Goal: Transaction & Acquisition: Subscribe to service/newsletter

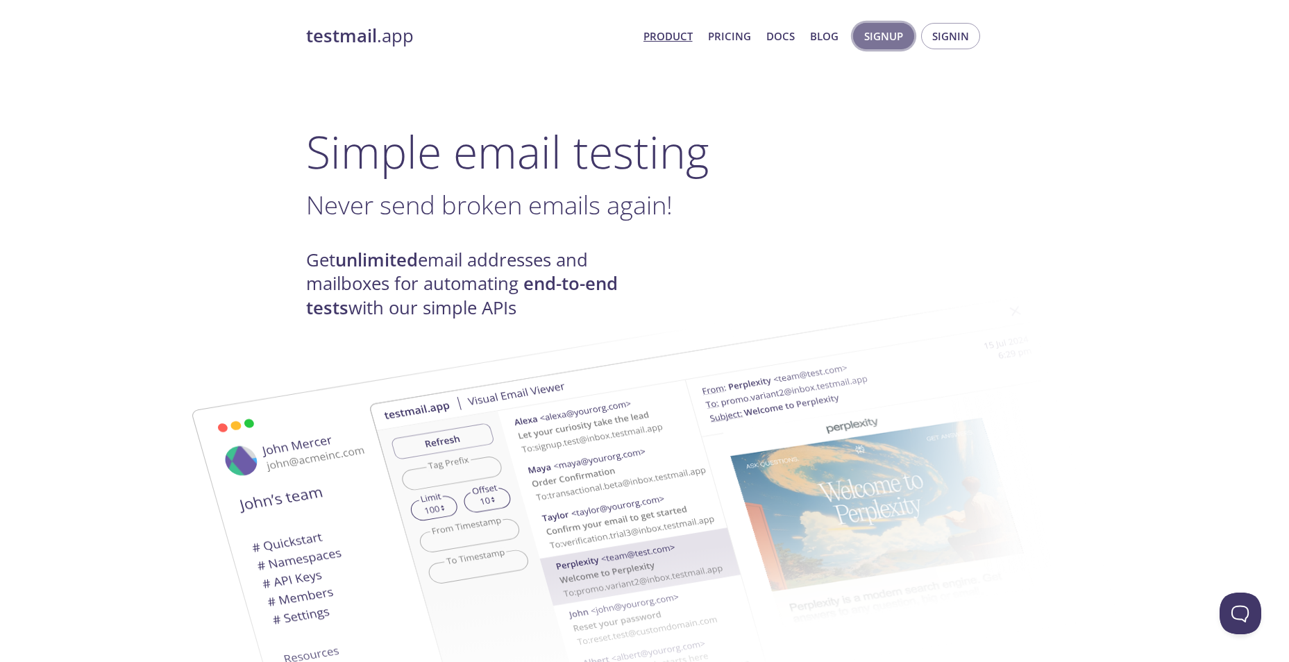
click at [879, 39] on span "Signup" at bounding box center [883, 36] width 39 height 18
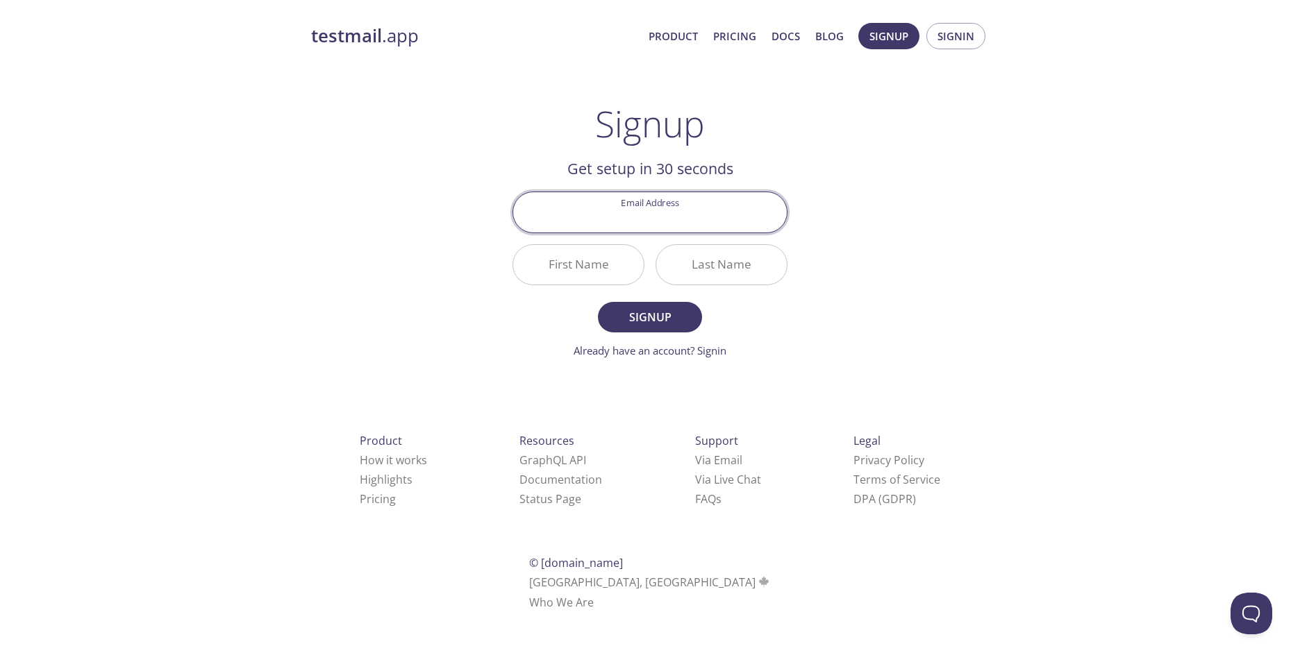
click at [721, 217] on input "Email Address" at bounding box center [650, 212] width 274 height 40
type input "[EMAIL_ADDRESS][DOMAIN_NAME]"
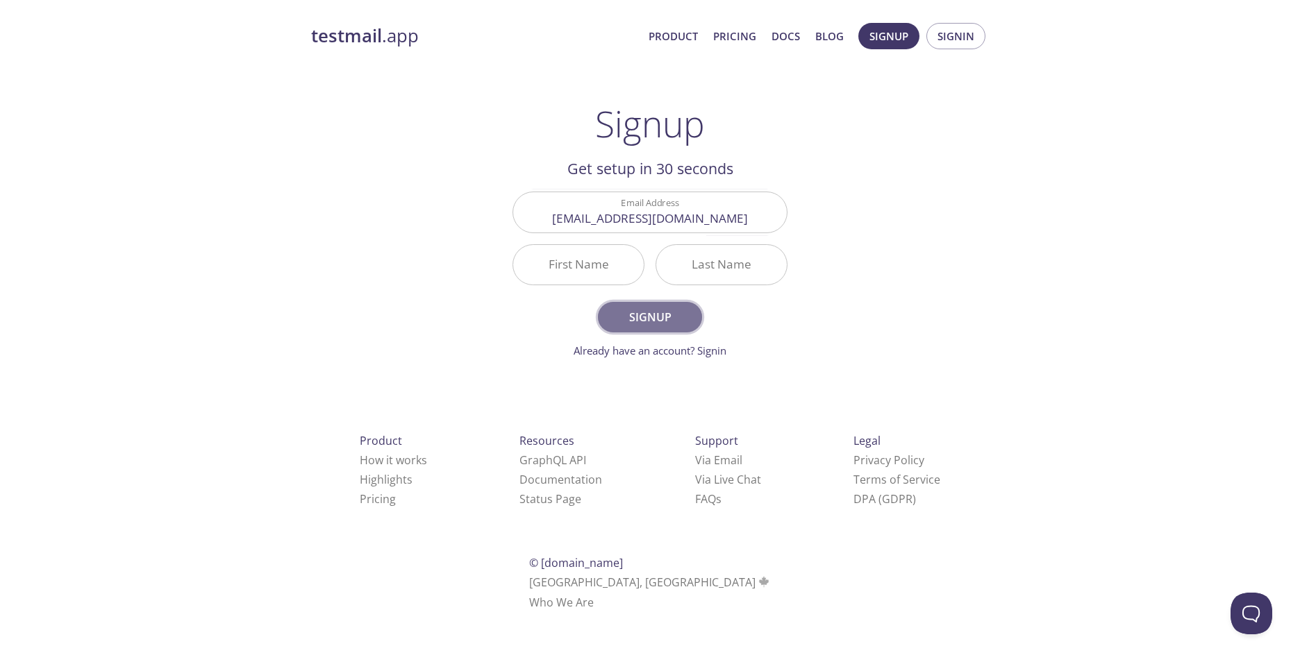
click at [655, 328] on button "Signup" at bounding box center [650, 317] width 104 height 31
click at [593, 263] on input "First Name Required" at bounding box center [578, 265] width 131 height 40
type input "[PERSON_NAME]"
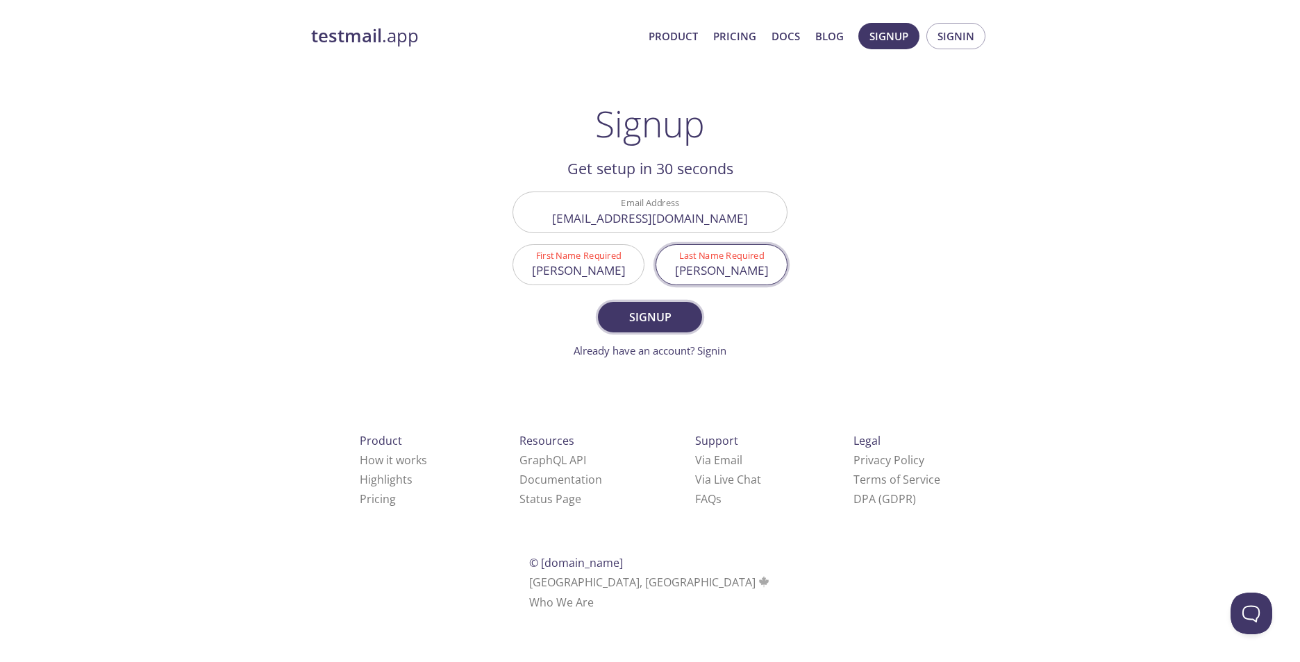
type input "[PERSON_NAME]"
click at [634, 317] on span "Signup" at bounding box center [650, 317] width 74 height 19
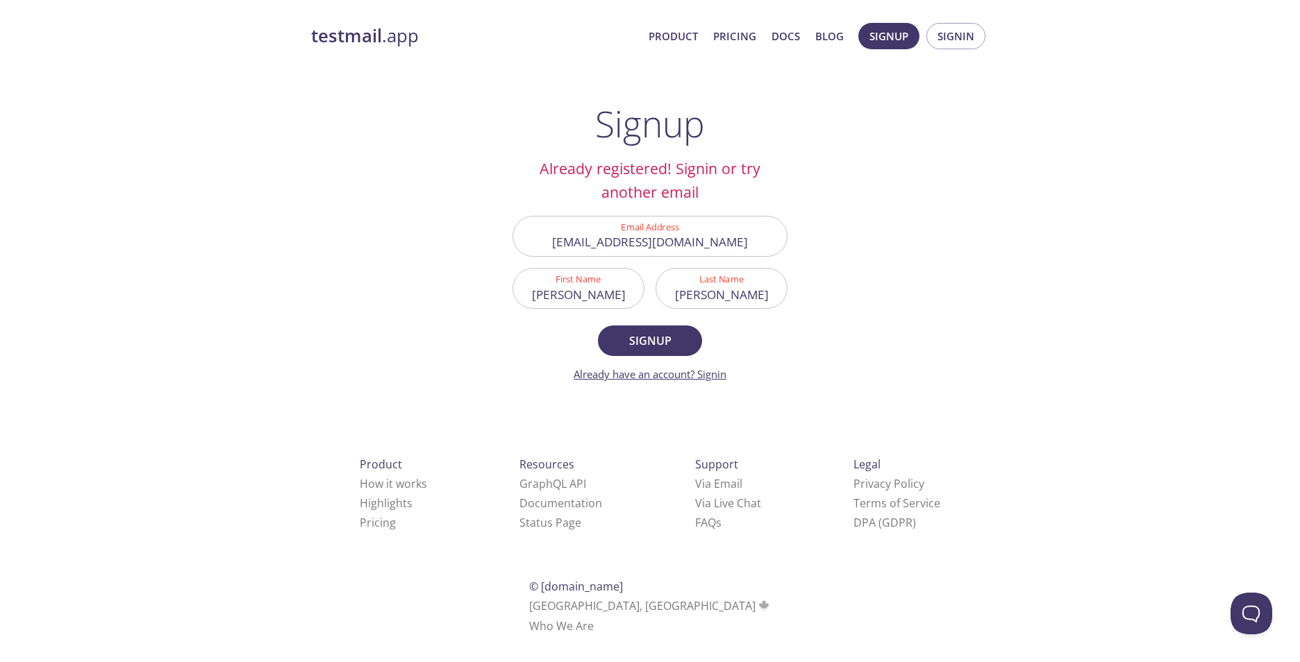
click at [673, 377] on link "Already have an account? Signin" at bounding box center [650, 374] width 153 height 14
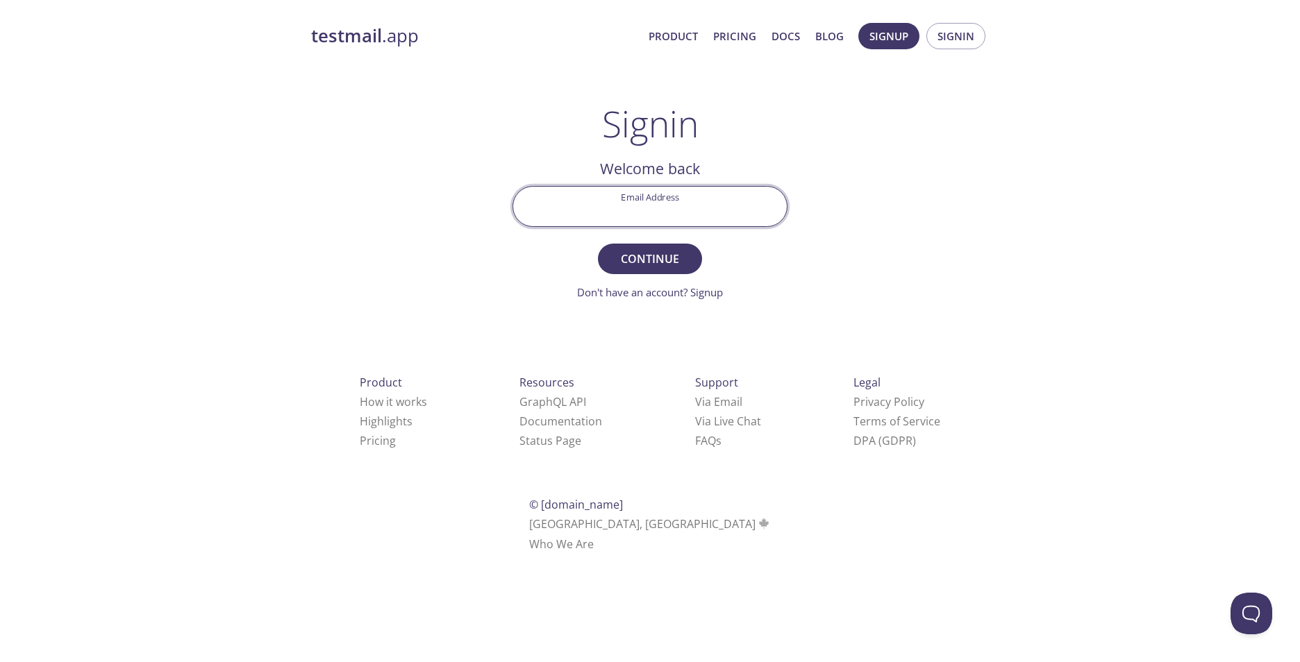
click at [708, 203] on input "Email Address" at bounding box center [650, 207] width 274 height 40
type input "[EMAIL_ADDRESS][DOMAIN_NAME]"
click at [669, 262] on span "Continue" at bounding box center [650, 258] width 74 height 19
click at [654, 212] on input "Signin Security Code" at bounding box center [650, 207] width 274 height 40
type input "X3P8K4B"
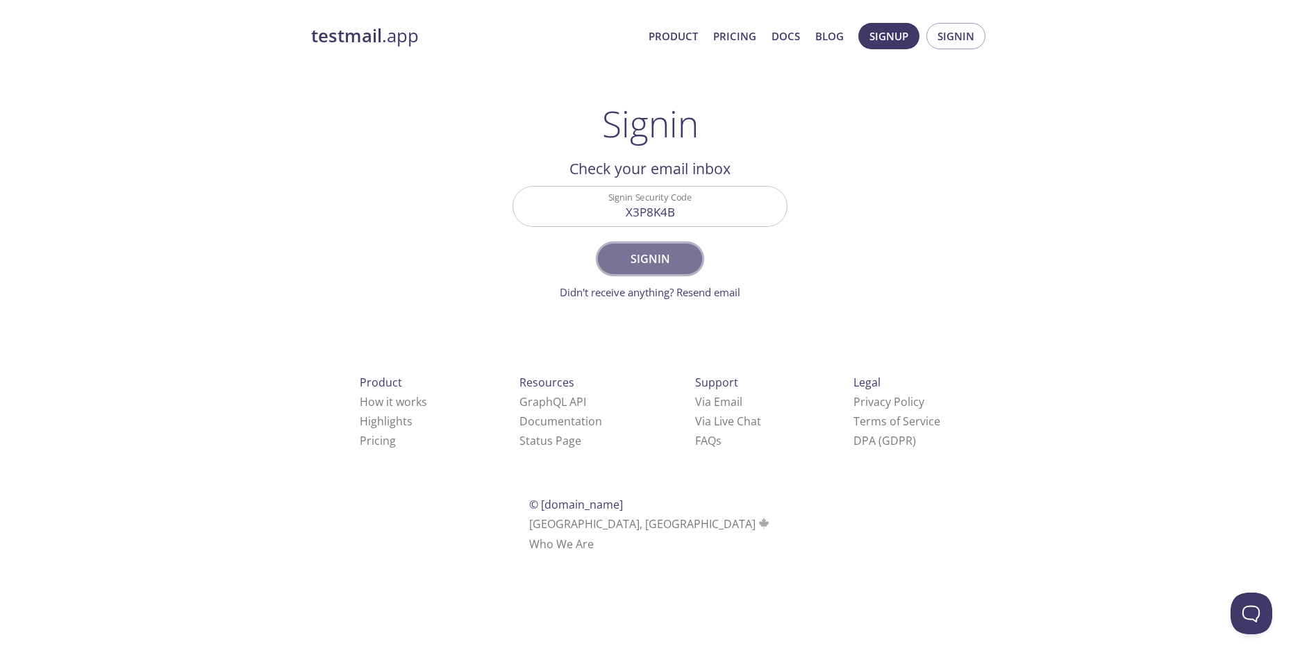
click at [653, 263] on span "Signin" at bounding box center [650, 258] width 74 height 19
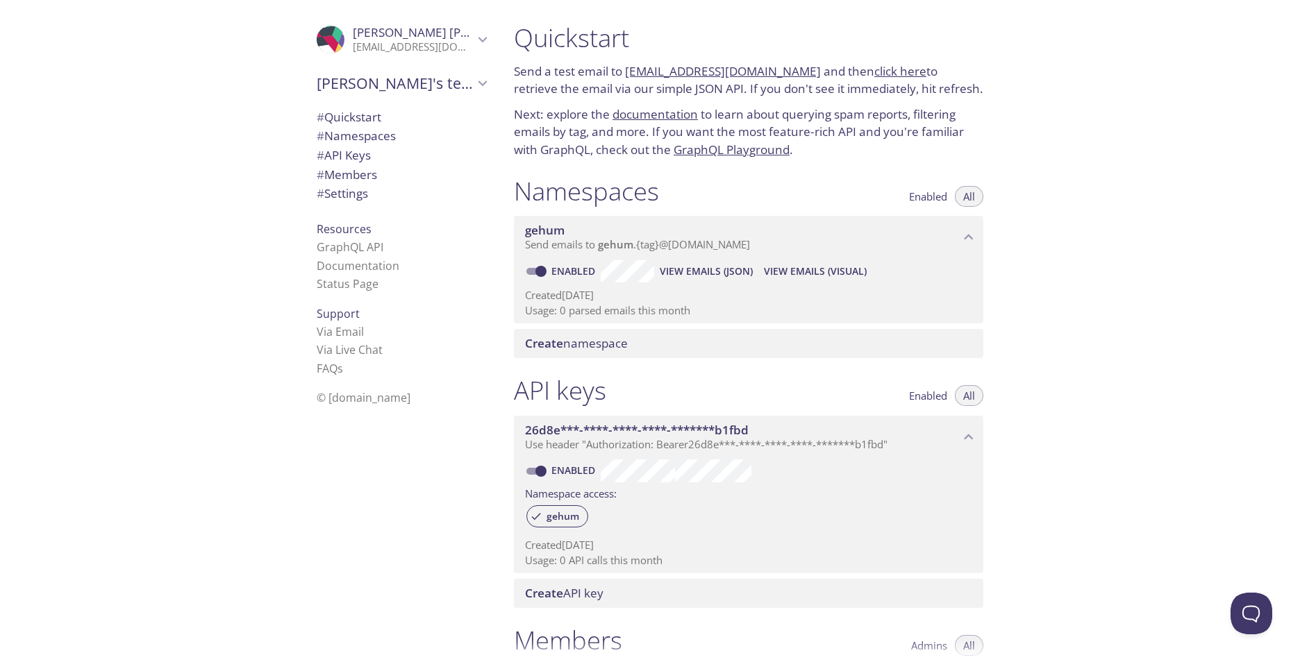
click at [860, 296] on p "Created [DATE]" at bounding box center [748, 295] width 447 height 15
click at [344, 156] on div ".cls-1 { fill: #6d5ca8; } .cls-2 { fill: #3fc191; } .cls-3 { fill: #3b4752; } .…" at bounding box center [650, 331] width 1300 height 662
click at [562, 515] on span "gehum" at bounding box center [562, 516] width 49 height 12
click at [740, 69] on link "[EMAIL_ADDRESS][DOMAIN_NAME]" at bounding box center [723, 71] width 196 height 16
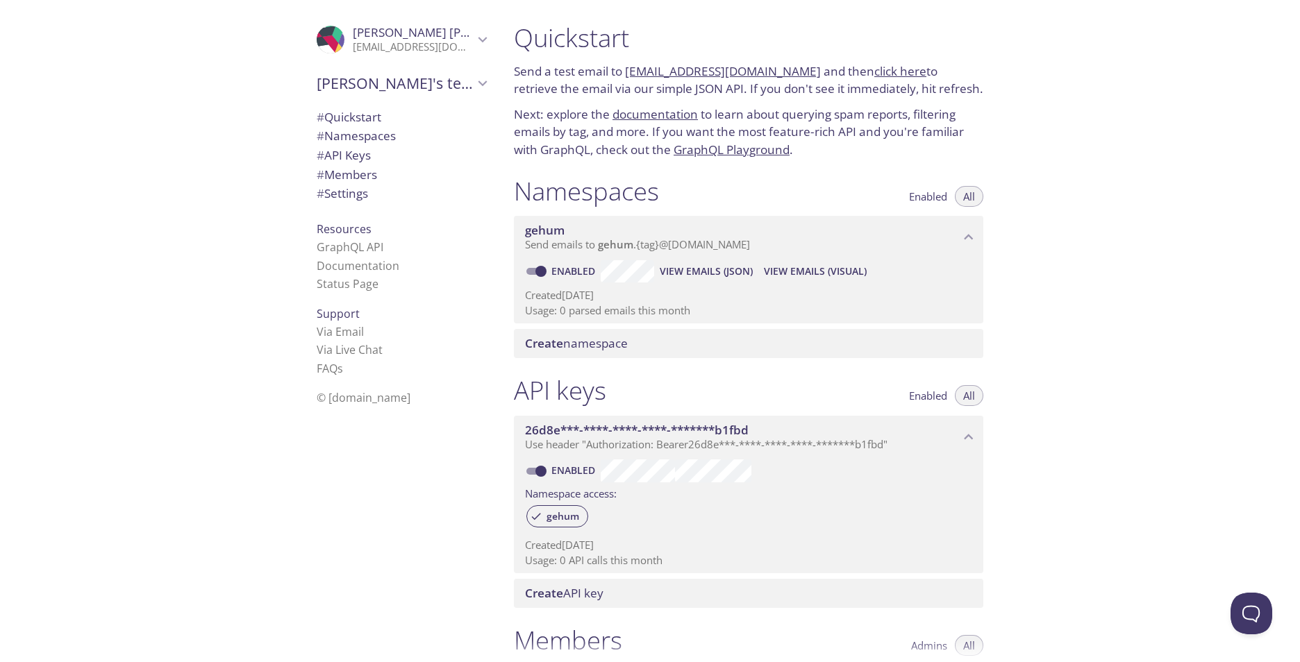
click at [880, 74] on link "click here" at bounding box center [900, 71] width 52 height 16
click at [402, 47] on p "[EMAIL_ADDRESS][DOMAIN_NAME]" at bounding box center [413, 47] width 121 height 14
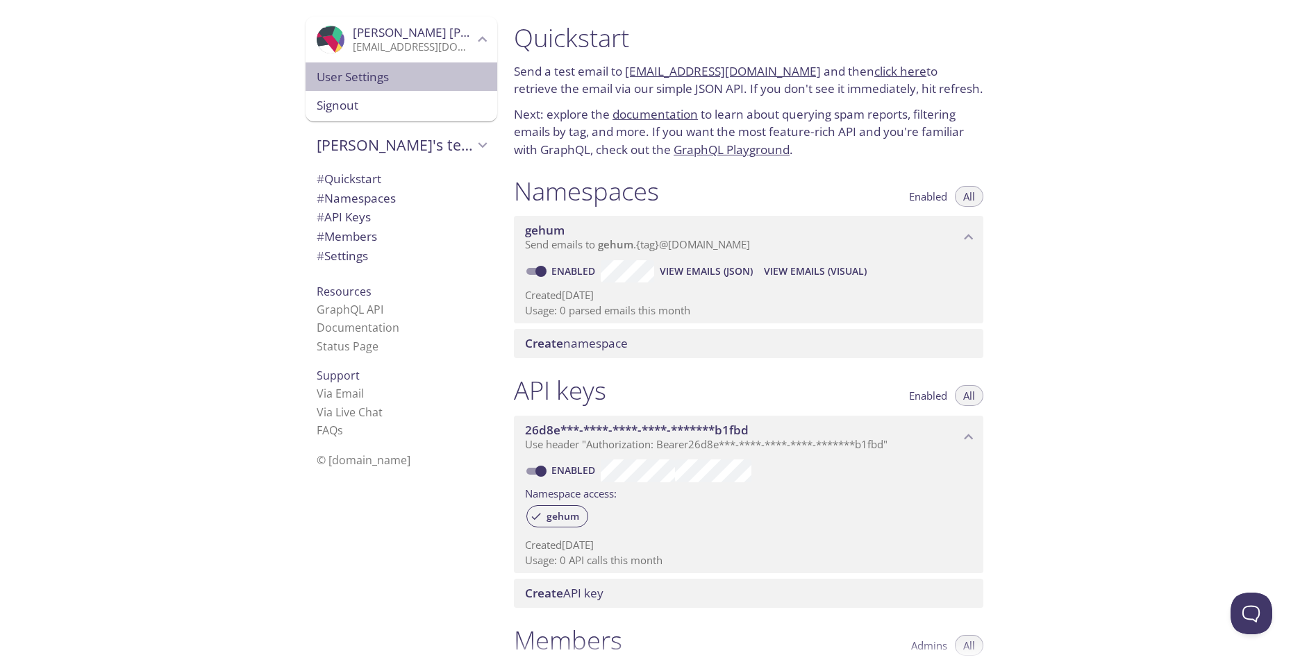
click at [360, 77] on span "User Settings" at bounding box center [401, 77] width 169 height 18
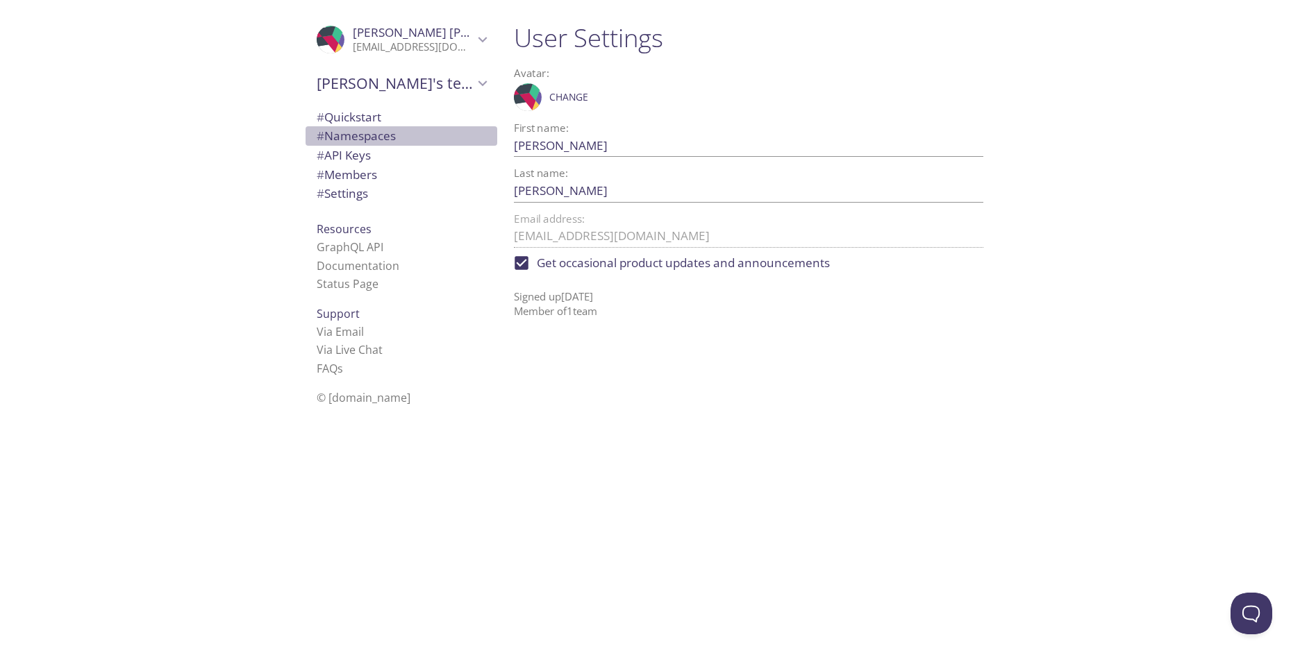
click at [367, 131] on span "# Namespaces" at bounding box center [356, 136] width 79 height 16
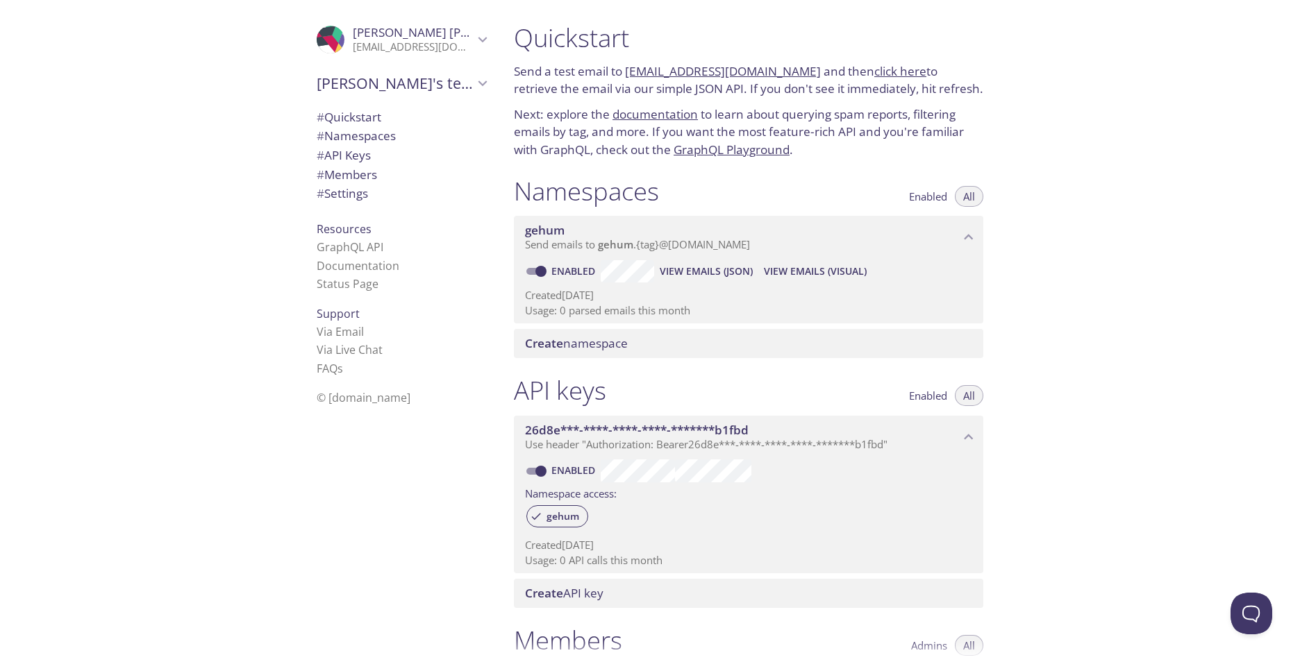
click at [1113, 172] on div "Quickstart Send a test email to [EMAIL_ADDRESS][DOMAIN_NAME] and then click her…" at bounding box center [901, 331] width 797 height 662
click at [474, 33] on icon "Horacio Flores" at bounding box center [483, 40] width 18 height 18
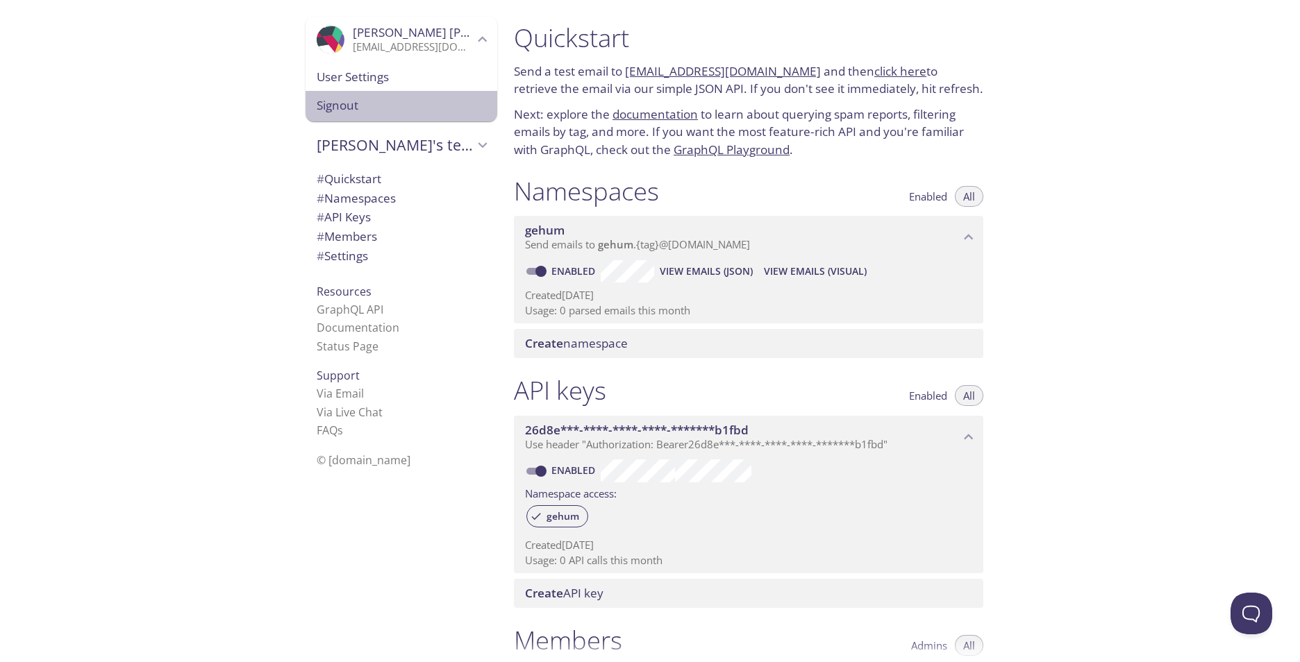
click at [317, 112] on span "Signout" at bounding box center [401, 106] width 169 height 18
